Goal: Information Seeking & Learning: Understand process/instructions

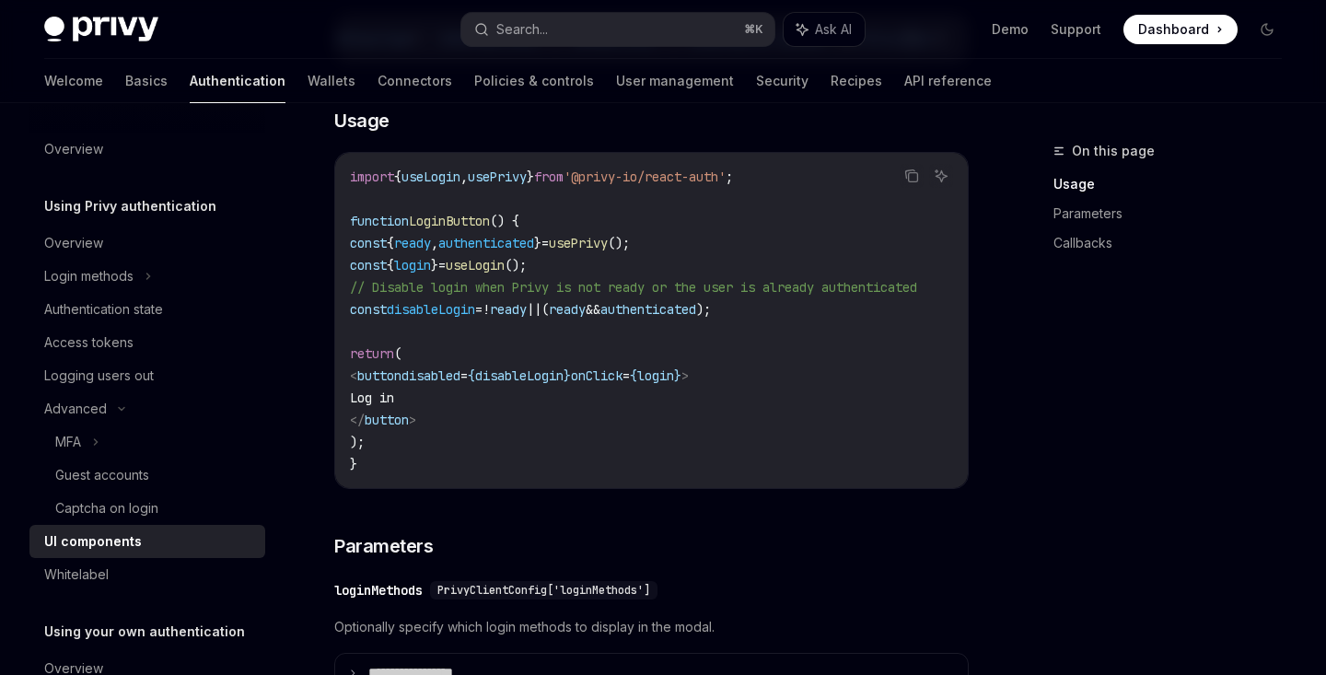
scroll to position [1187, 0]
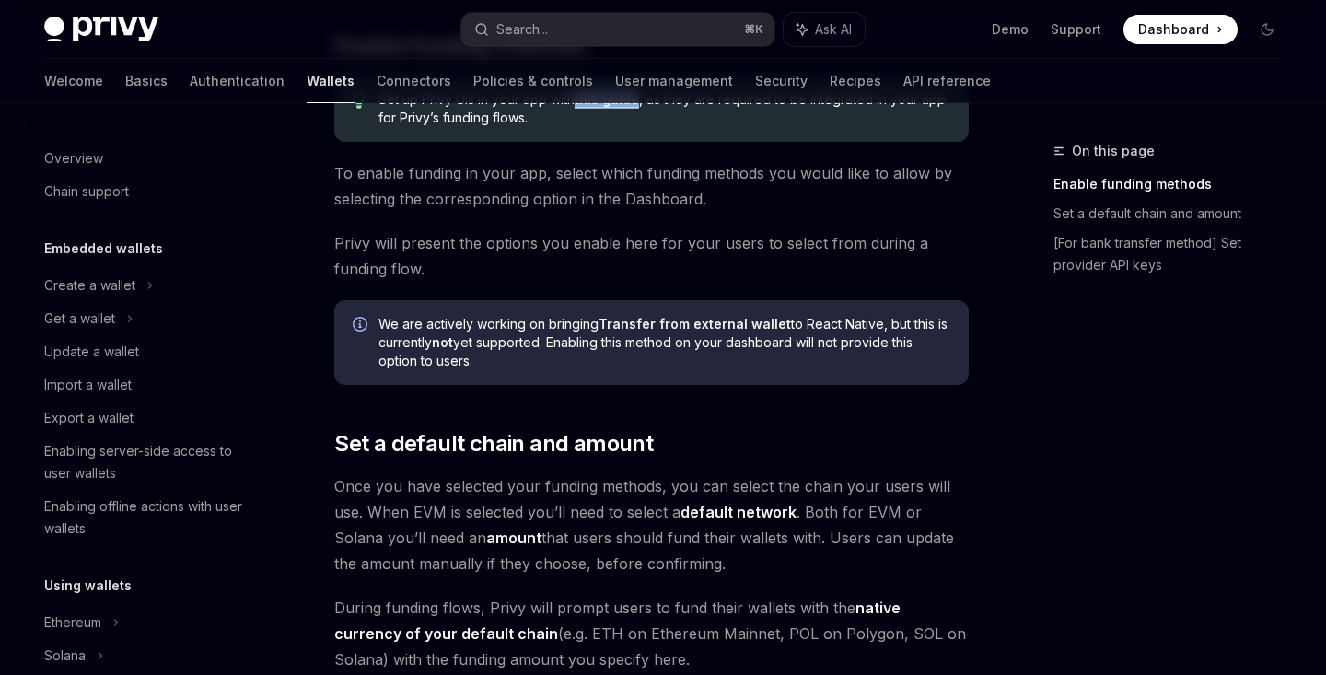
scroll to position [1216, 0]
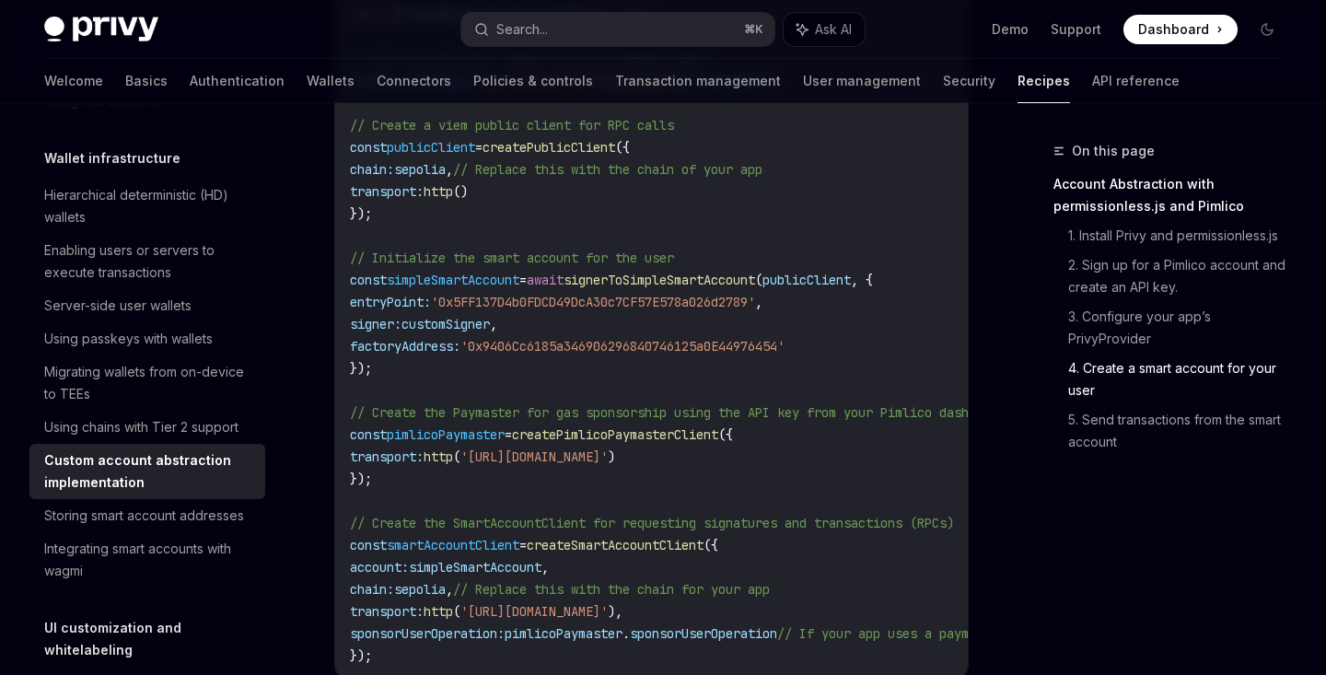
scroll to position [3082, 0]
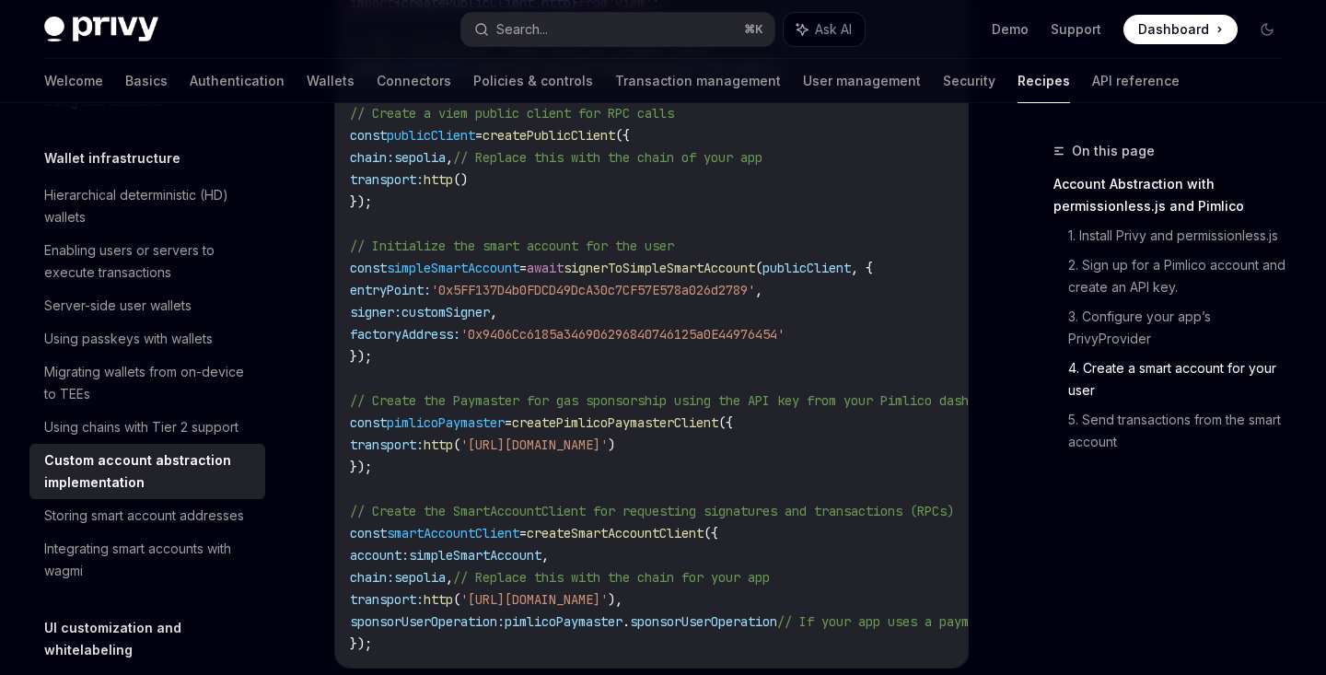
click at [690, 260] on span "signerToSimpleSmartAccount" at bounding box center [660, 268] width 192 height 17
click at [703, 260] on span "signerToSimpleSmartAccount" at bounding box center [660, 268] width 192 height 17
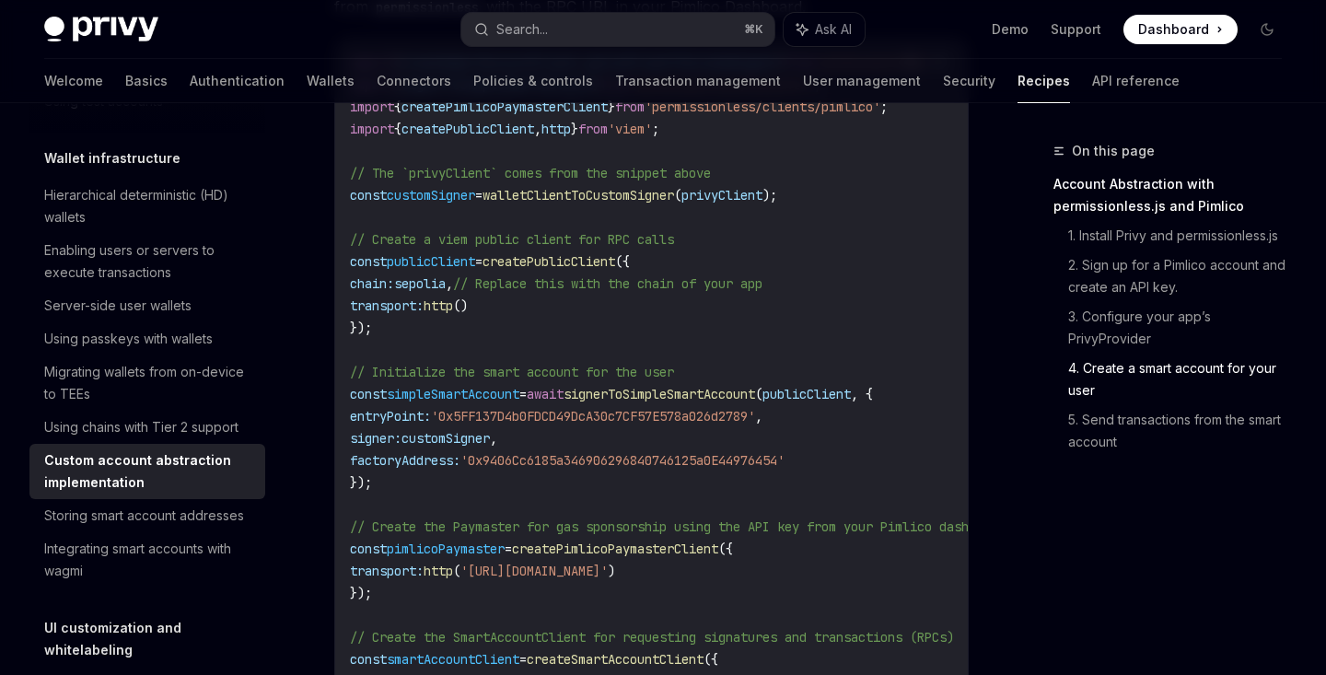
scroll to position [2952, 0]
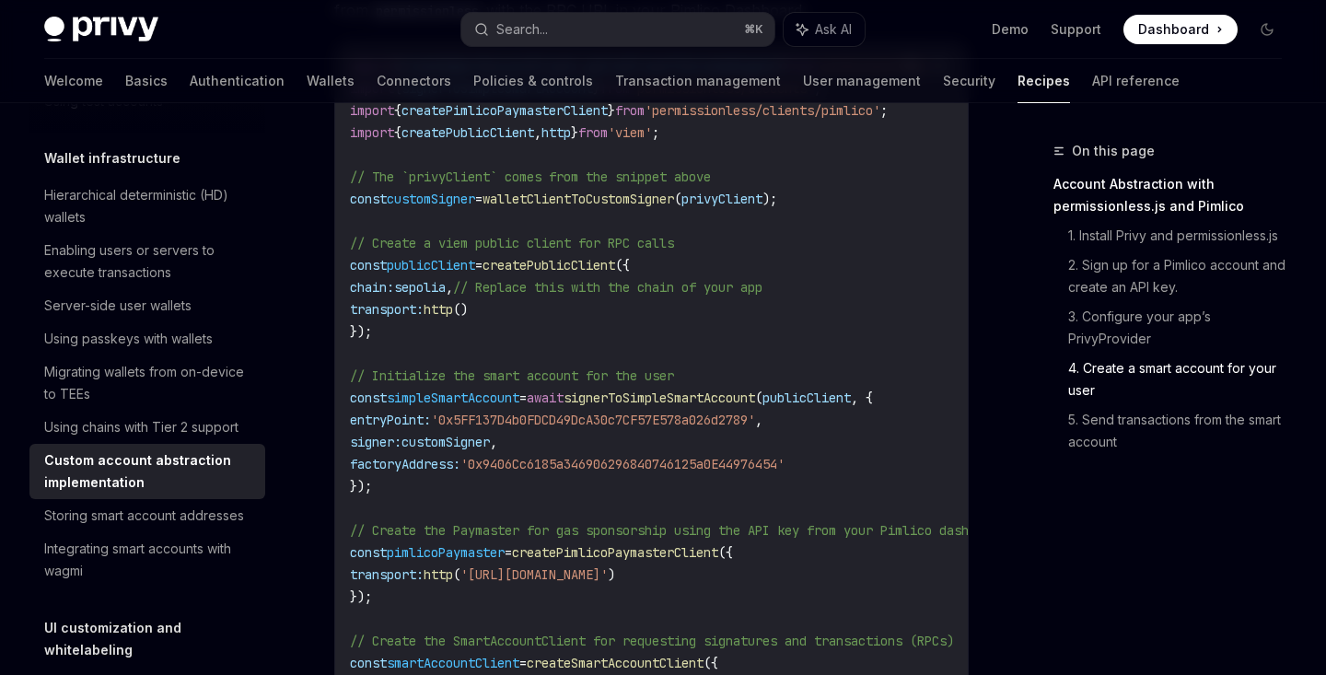
click at [674, 390] on span "signerToSimpleSmartAccount" at bounding box center [660, 398] width 192 height 17
